Goal: Check status: Check status

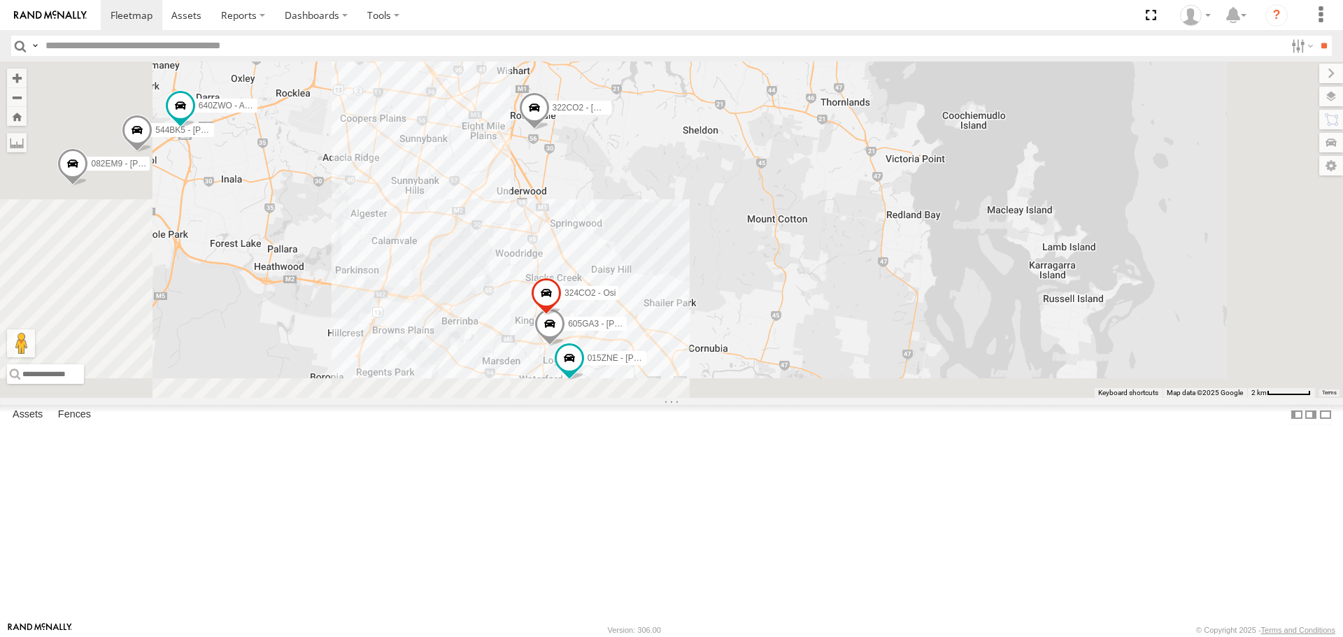
drag, startPoint x: 756, startPoint y: 469, endPoint x: 784, endPoint y: 330, distance: 142.0
click at [784, 330] on div "606GU3 - Flynn 322CO2 - Kent 150YNI - Jordy B 307YVY - Cameron G 640ZWO - Aiden…" at bounding box center [671, 230] width 1343 height 336
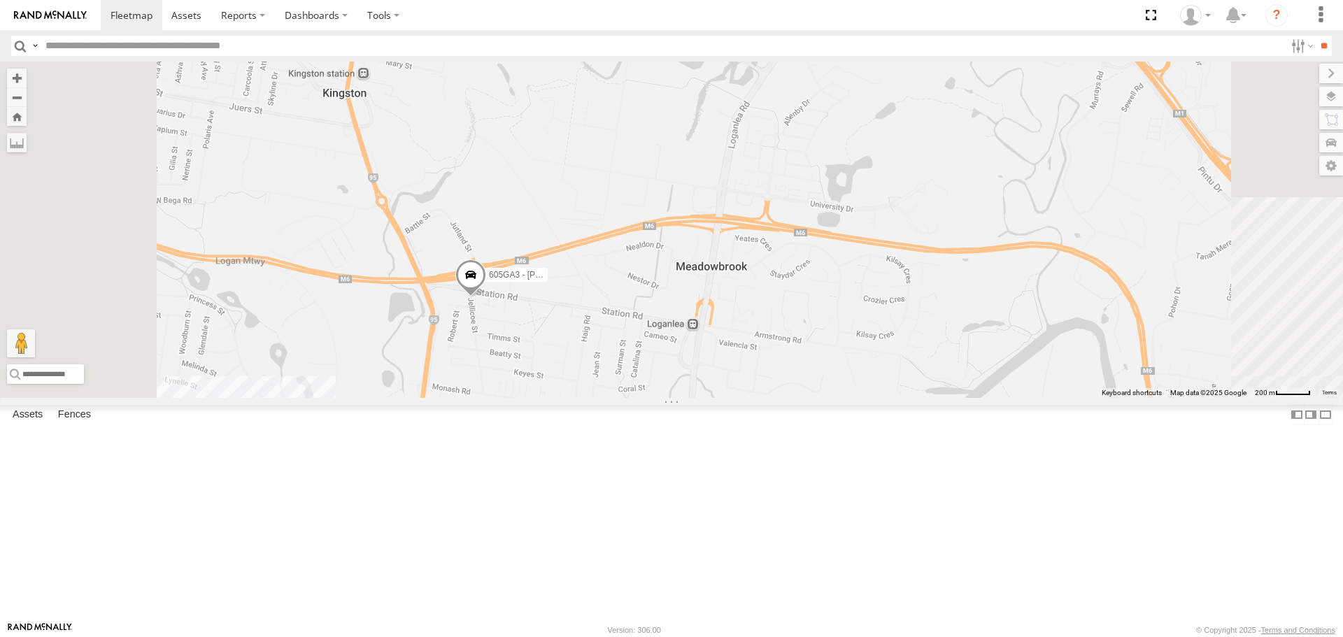
drag, startPoint x: 752, startPoint y: 425, endPoint x: 760, endPoint y: 233, distance: 192.6
click at [760, 233] on div "606GU3 - Flynn 322CO2 - Kent 150YNI - Jordy B 307YVY - Cameron G 640ZWO - Aiden…" at bounding box center [671, 230] width 1343 height 336
click at [486, 297] on span at bounding box center [471, 279] width 31 height 38
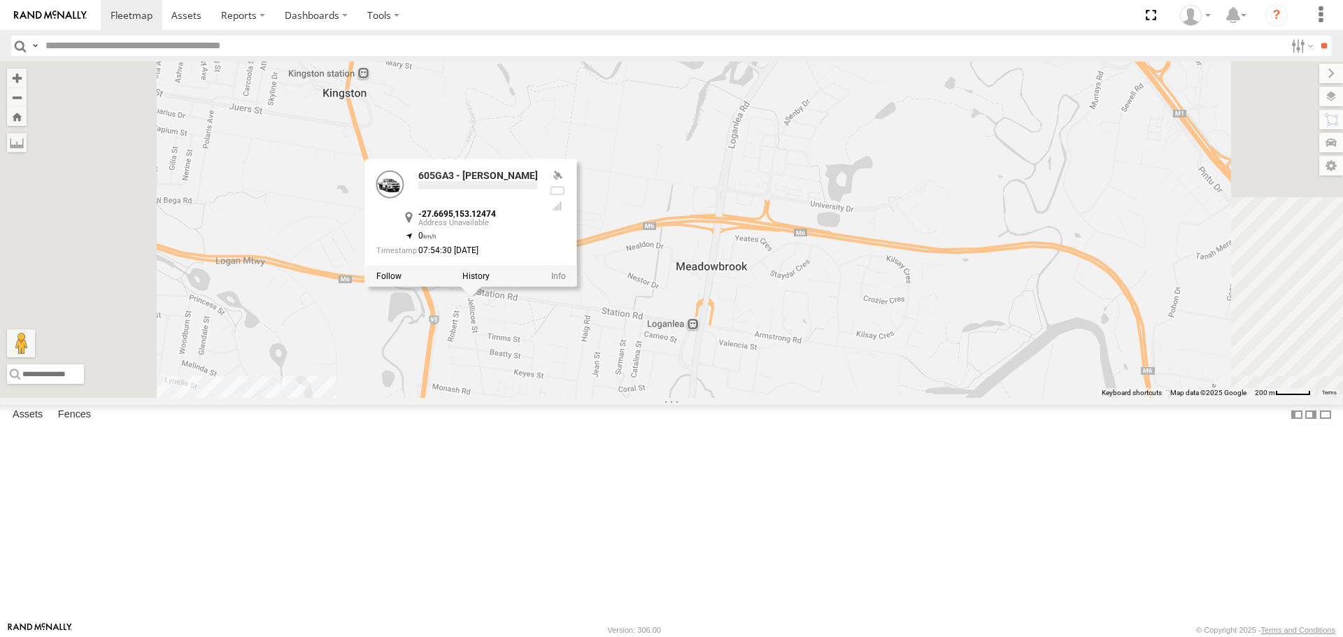
click at [833, 292] on div "606GU3 - Flynn 322CO2 - Kent 150YNI - Jordy B 307YVY - Cameron G 640ZWO - Aiden…" at bounding box center [671, 230] width 1343 height 336
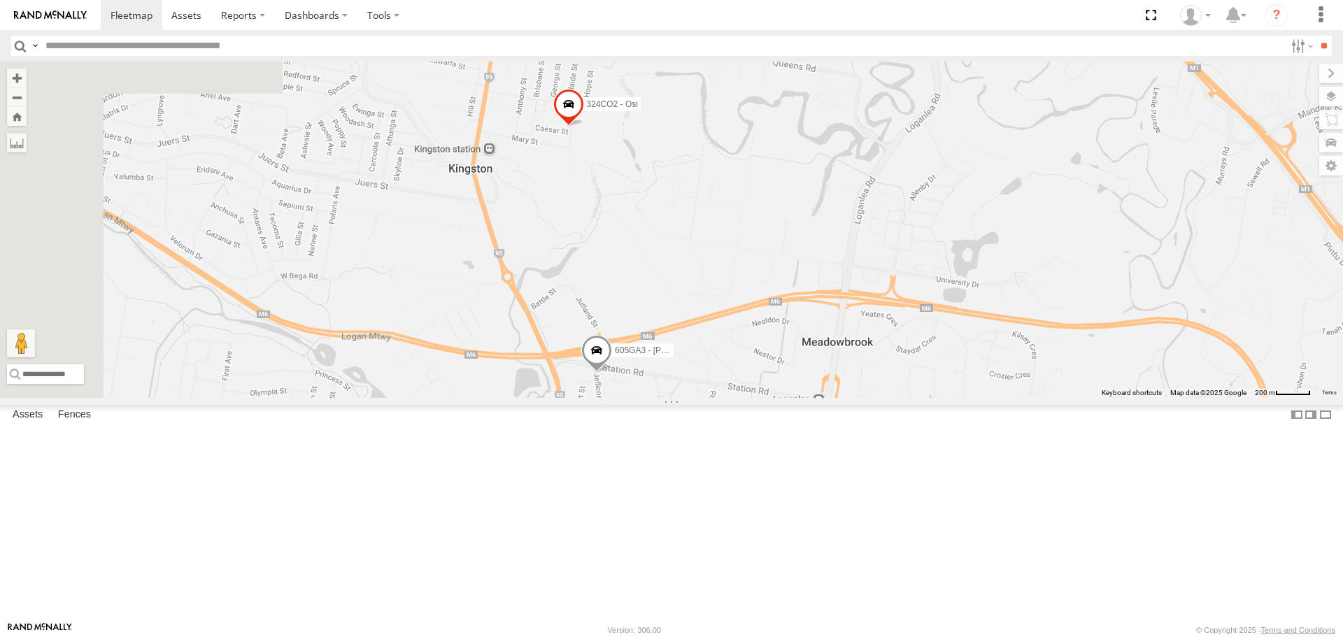
drag, startPoint x: 651, startPoint y: 302, endPoint x: 830, endPoint y: 351, distance: 185.7
click at [830, 351] on div "606GU3 - Flynn 322CO2 - Kent 150YNI - Jordy B 307YVY - Cameron G 640ZWO - Aiden…" at bounding box center [671, 230] width 1343 height 336
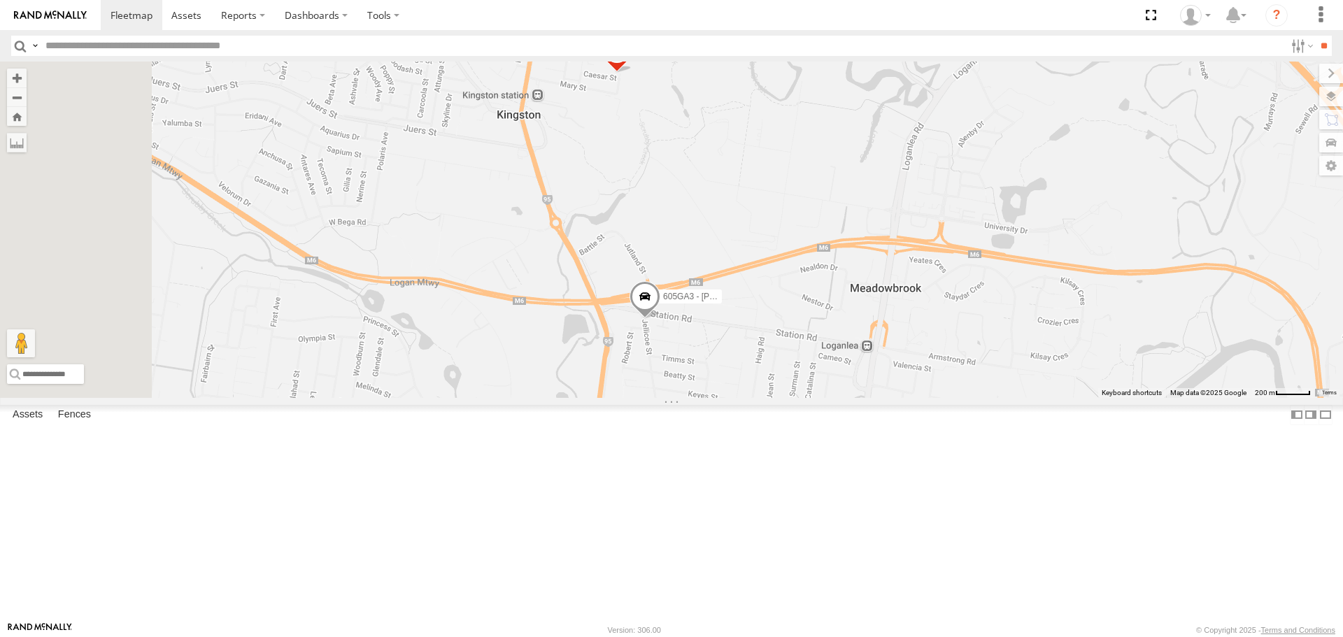
drag, startPoint x: 861, startPoint y: 374, endPoint x: 837, endPoint y: 368, distance: 25.1
click at [858, 318] on div "606GU3 - Flynn 322CO2 - Kent 150YNI - Jordy B 307YVY - Cameron G 640ZWO - Aiden…" at bounding box center [671, 230] width 1343 height 336
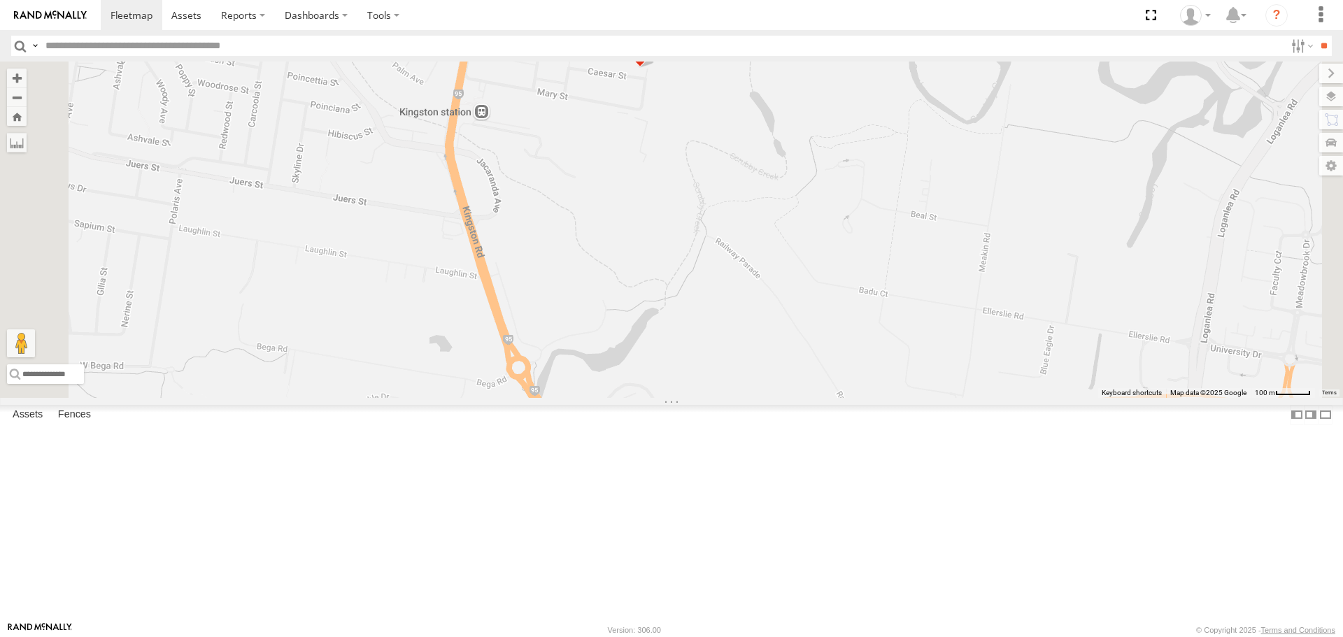
drag, startPoint x: 791, startPoint y: 183, endPoint x: 823, endPoint y: 451, distance: 269.9
click at [823, 397] on div "606GU3 - Flynn 322CO2 - Kent 150YNI - Jordy B 307YVY - Cameron G 640ZWO - Aiden…" at bounding box center [671, 230] width 1343 height 336
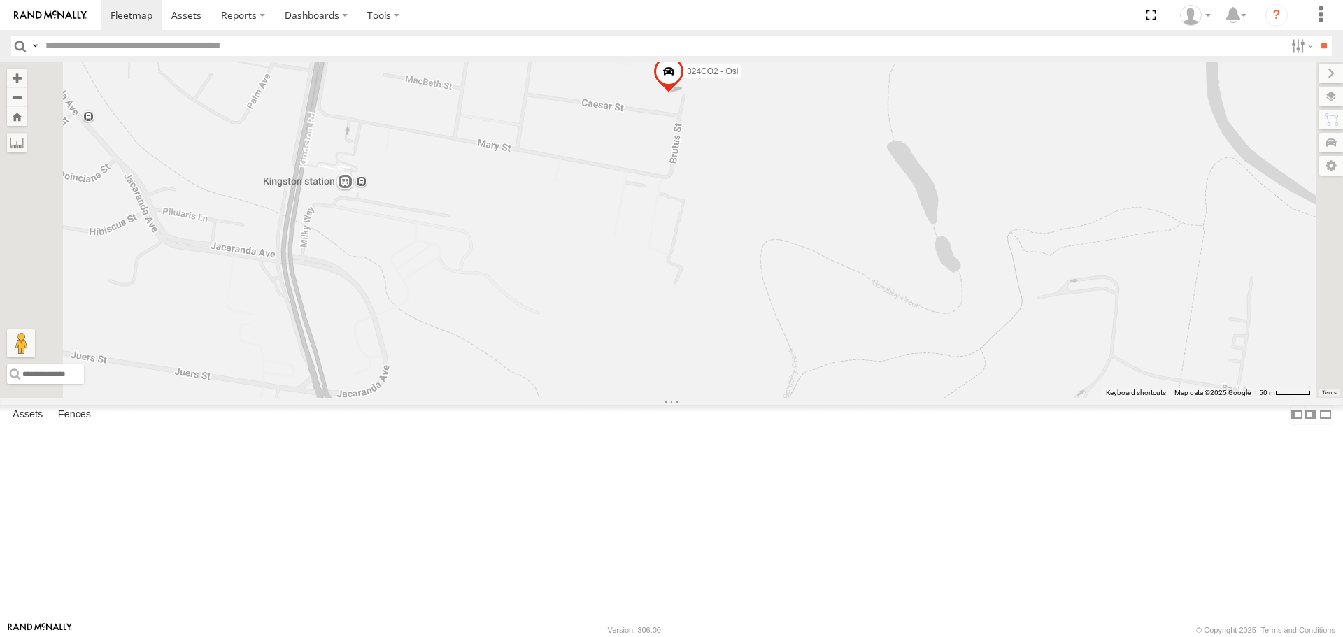
drag, startPoint x: 813, startPoint y: 265, endPoint x: 815, endPoint y: 327, distance: 61.6
click at [815, 327] on div "606GU3 - Flynn 322CO2 - Kent 150YNI - Jordy B 307YVY - Cameron G 640ZWO - Aiden…" at bounding box center [671, 230] width 1343 height 336
